Goal: Task Accomplishment & Management: Manage account settings

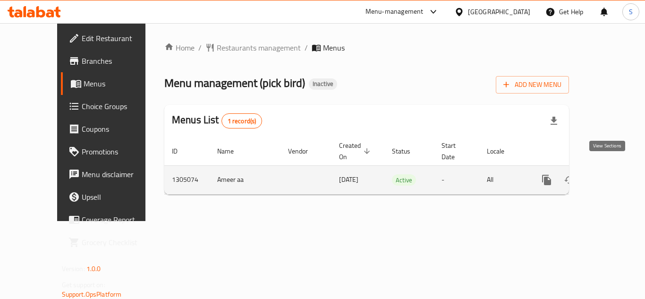
click at [609, 174] on icon "enhanced table" at bounding box center [614, 179] width 11 height 11
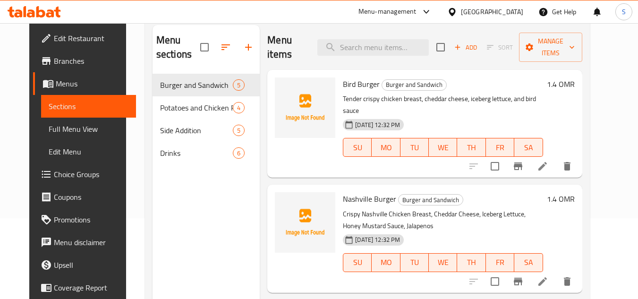
scroll to position [94, 0]
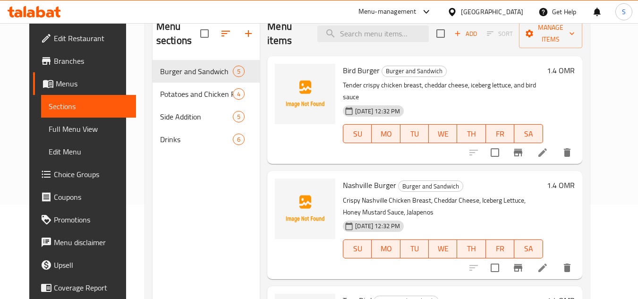
click at [61, 126] on span "Full Menu View" at bounding box center [89, 128] width 80 height 11
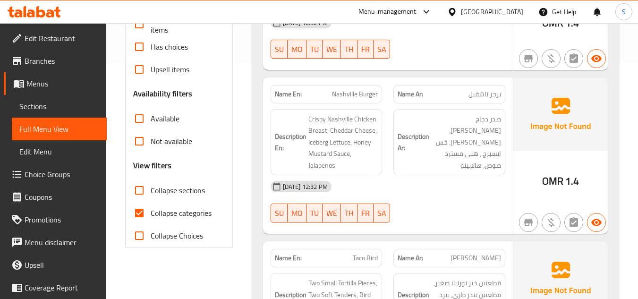
scroll to position [283, 0]
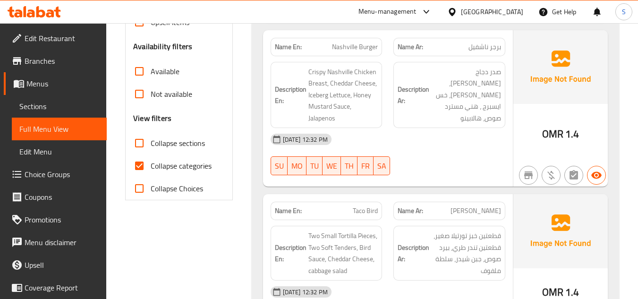
click at [170, 168] on span "Collapse categories" at bounding box center [181, 165] width 61 height 11
click at [151, 168] on input "Collapse categories" at bounding box center [139, 165] width 23 height 23
checkbox input "false"
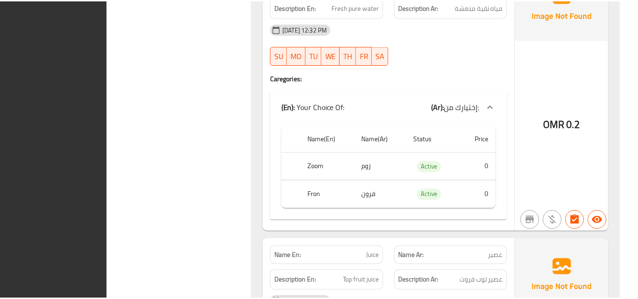
scroll to position [2910, 0]
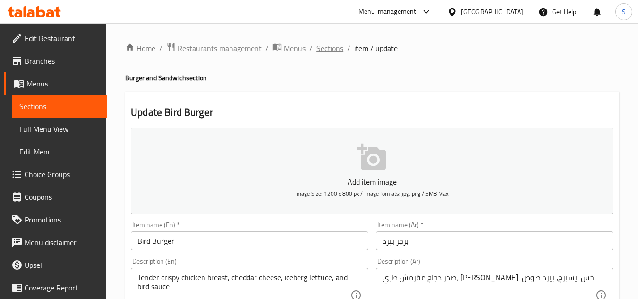
click at [328, 44] on span "Sections" at bounding box center [329, 48] width 27 height 11
